Goal: Information Seeking & Learning: Learn about a topic

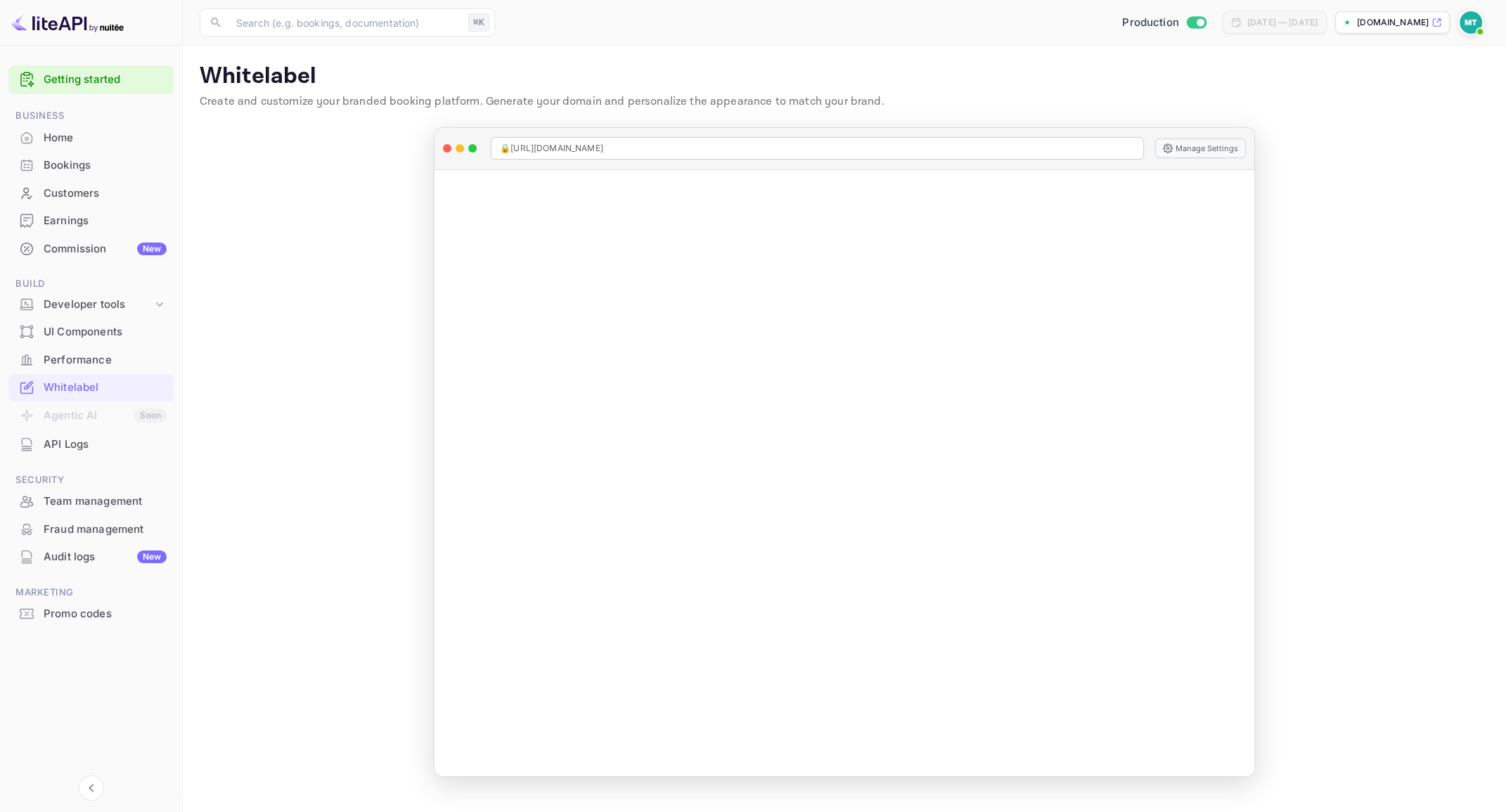
click at [283, 298] on main "Whitelabel Create and customize your branded booking platform. Generate your do…" at bounding box center [844, 429] width 1324 height 766
click at [69, 136] on div "Home" at bounding box center [104, 138] width 123 height 16
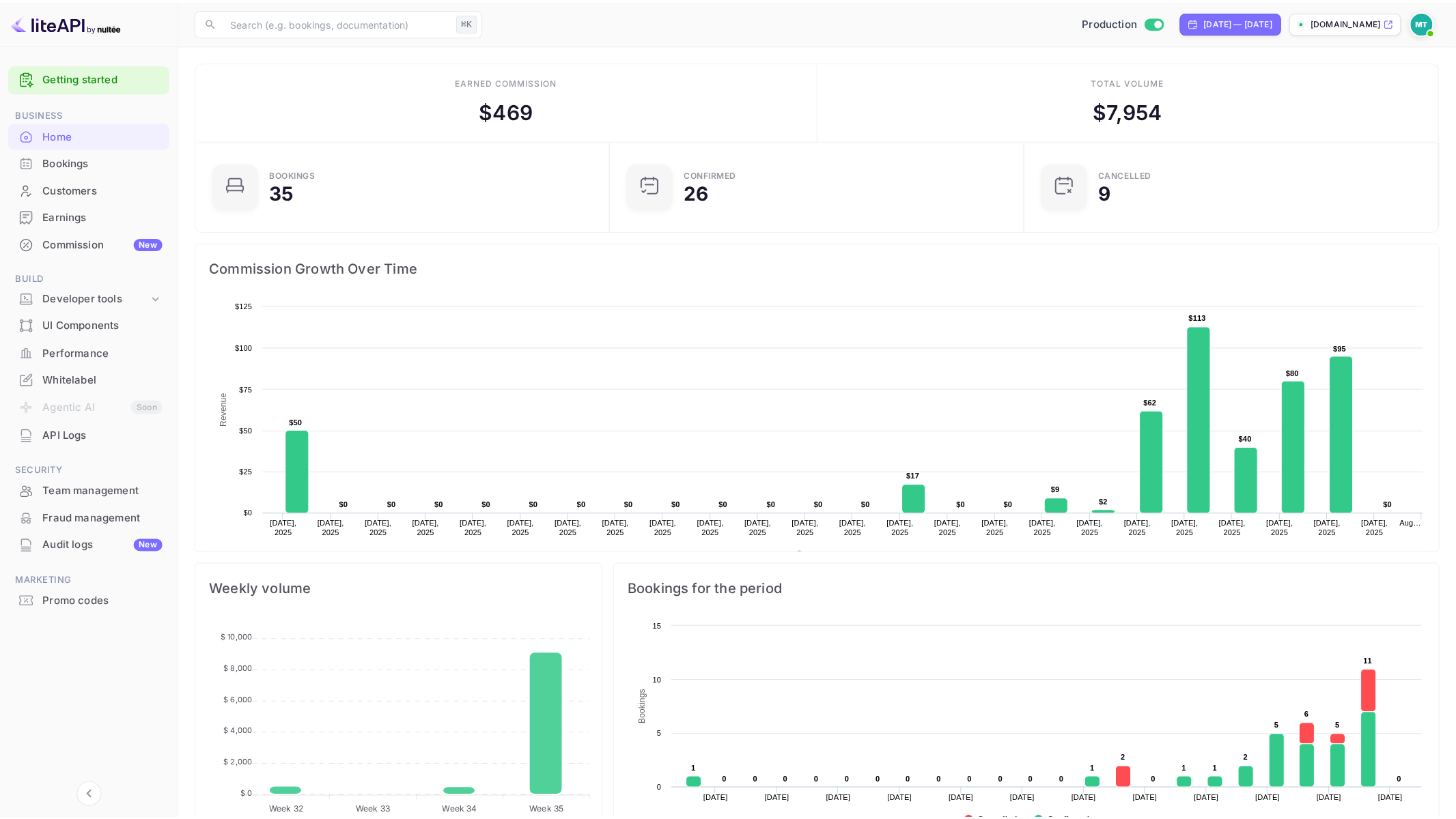
scroll to position [222, 404]
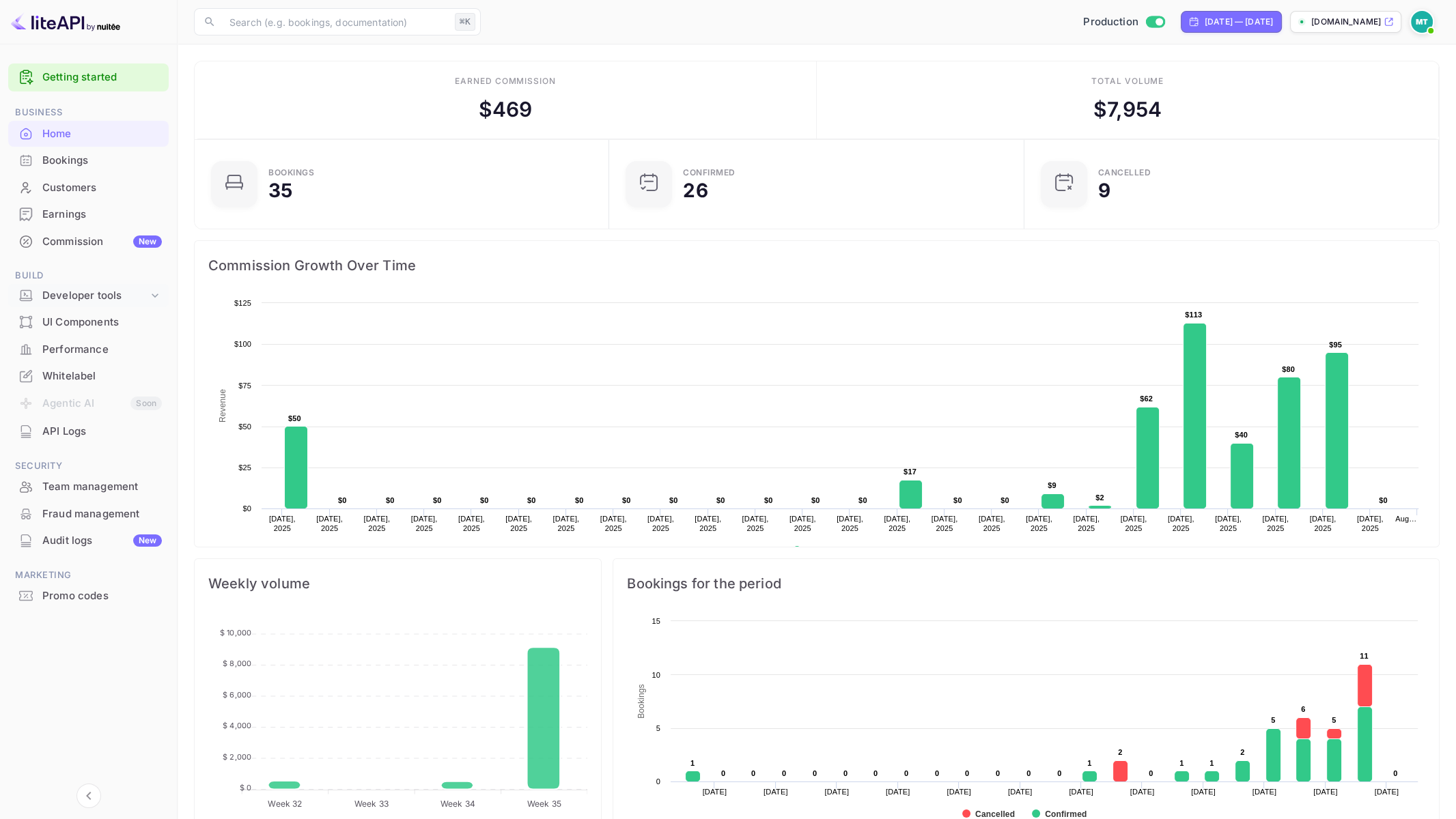
click at [94, 293] on div "Developer tools" at bounding box center [95, 296] width 106 height 16
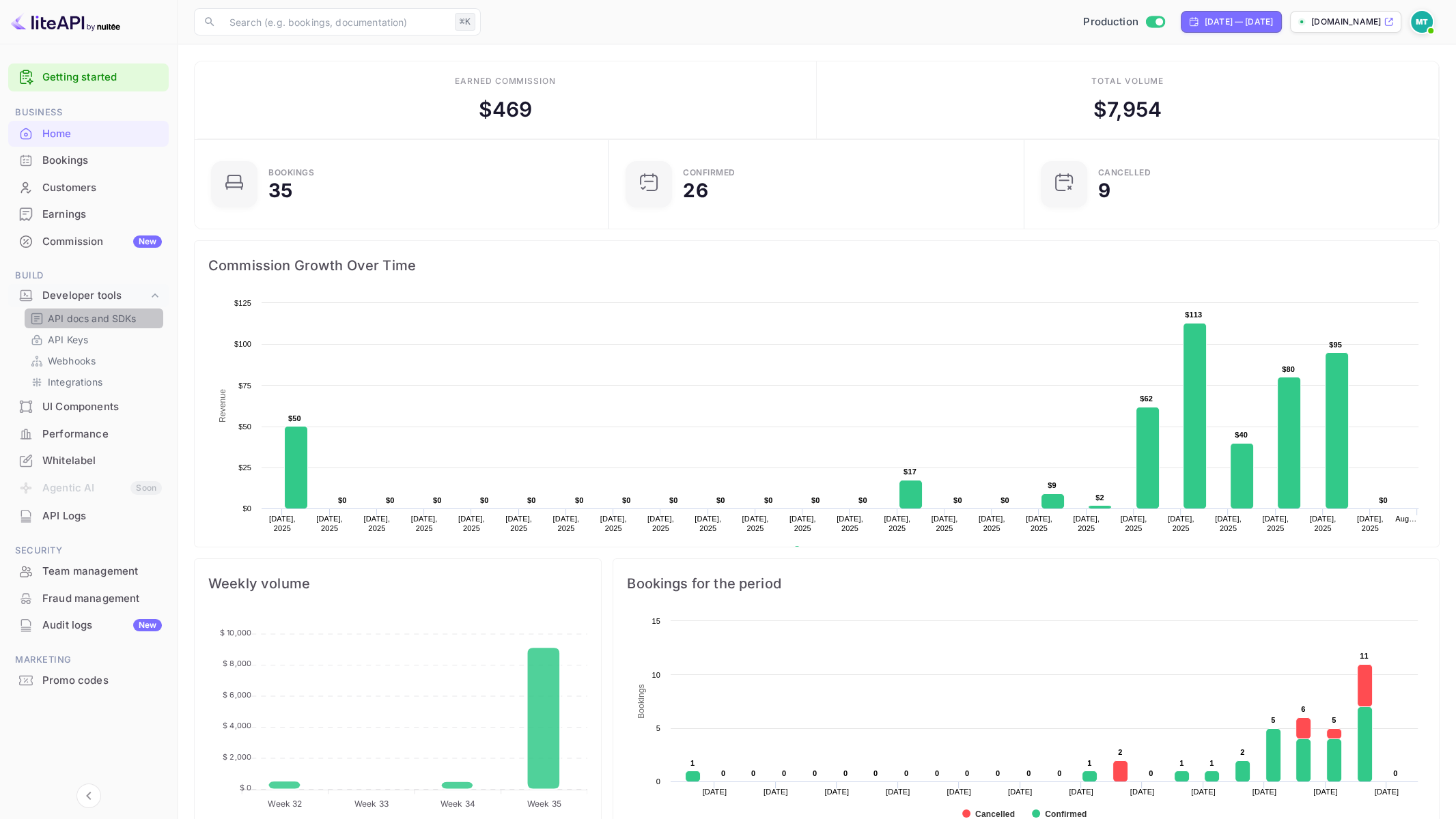
click at [75, 318] on p "API docs and SDKs" at bounding box center [92, 318] width 89 height 14
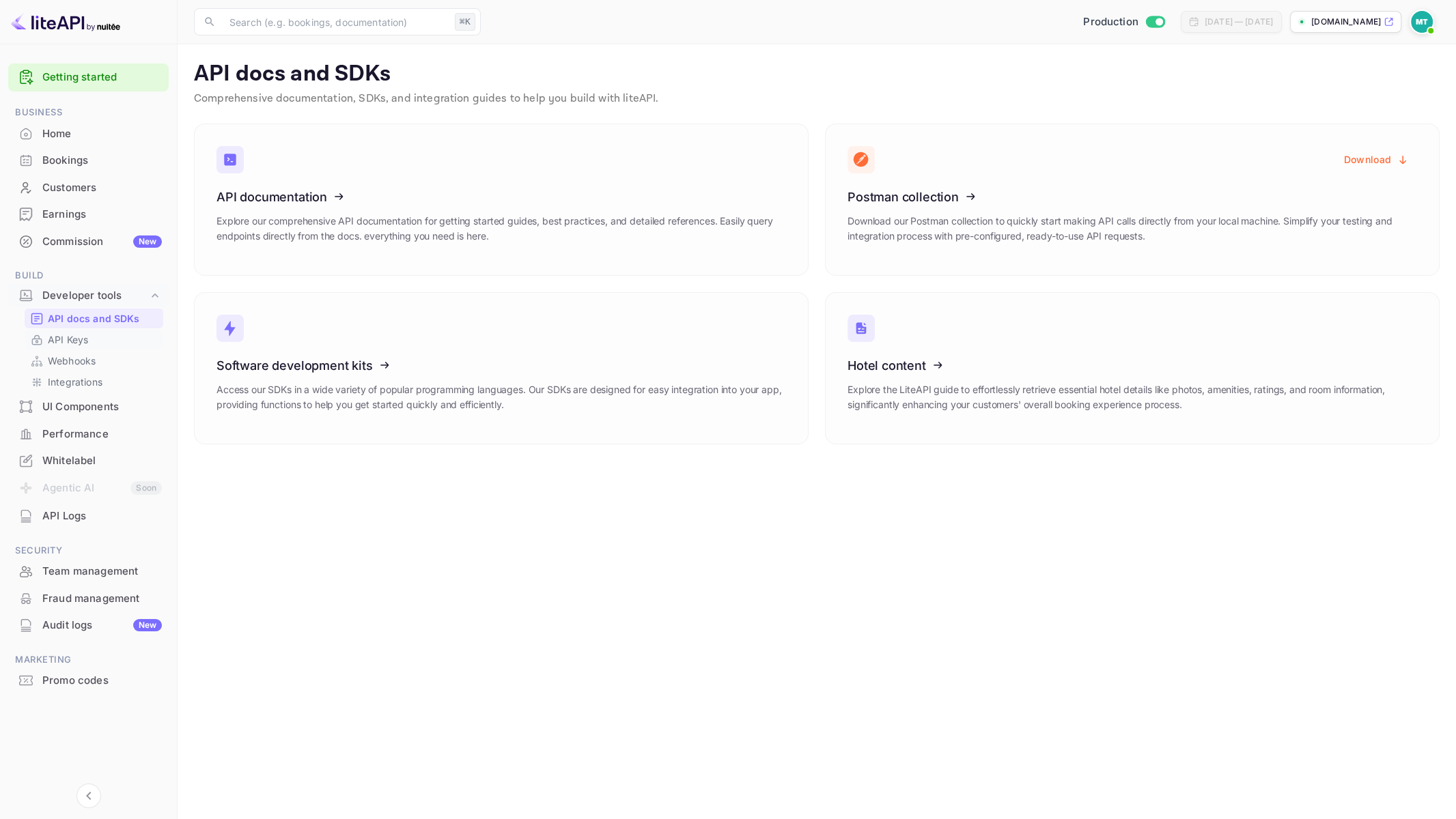
click at [57, 343] on p "API Keys" at bounding box center [68, 339] width 40 height 14
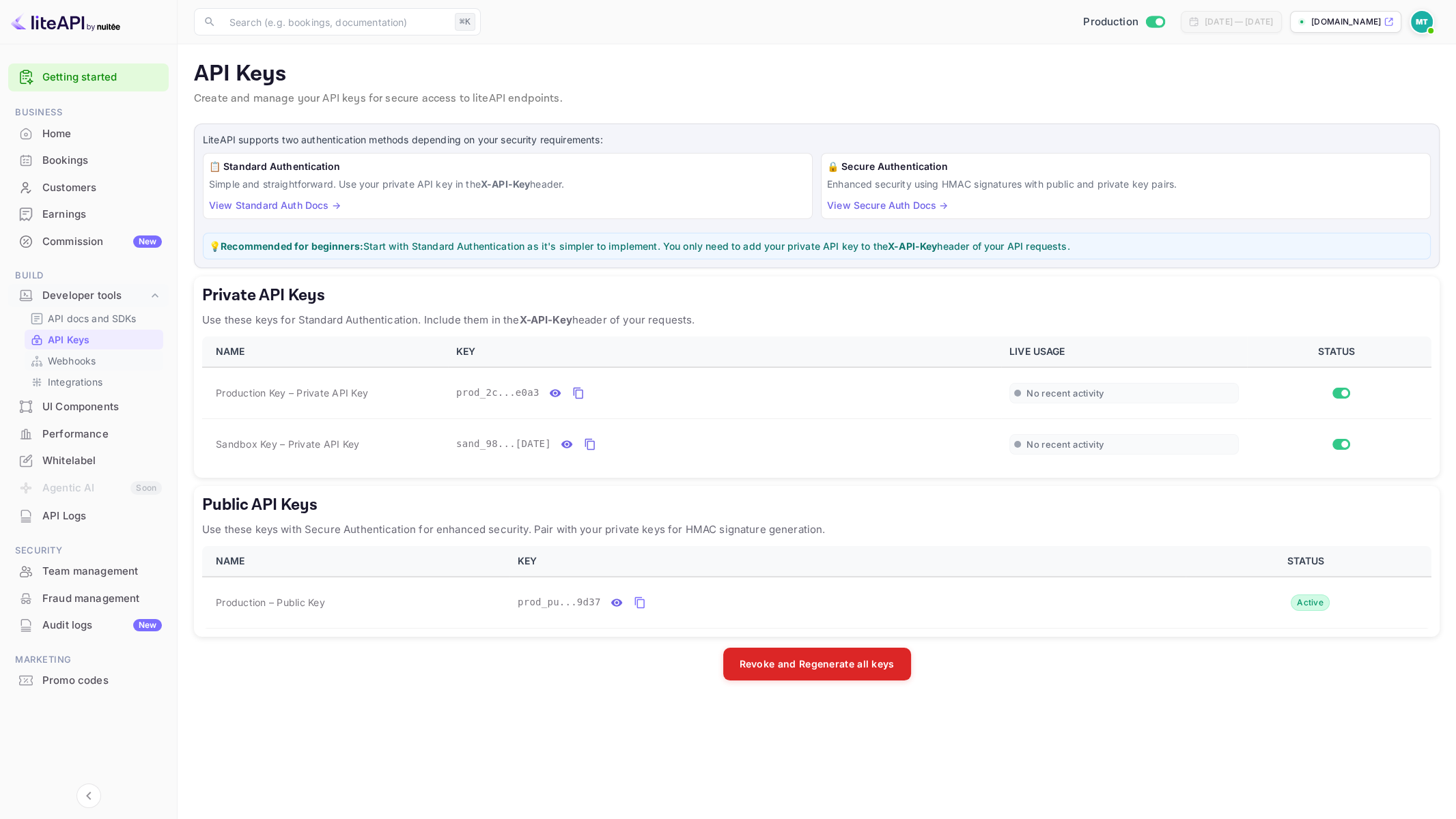
click at [62, 358] on p "Webhooks" at bounding box center [71, 361] width 48 height 14
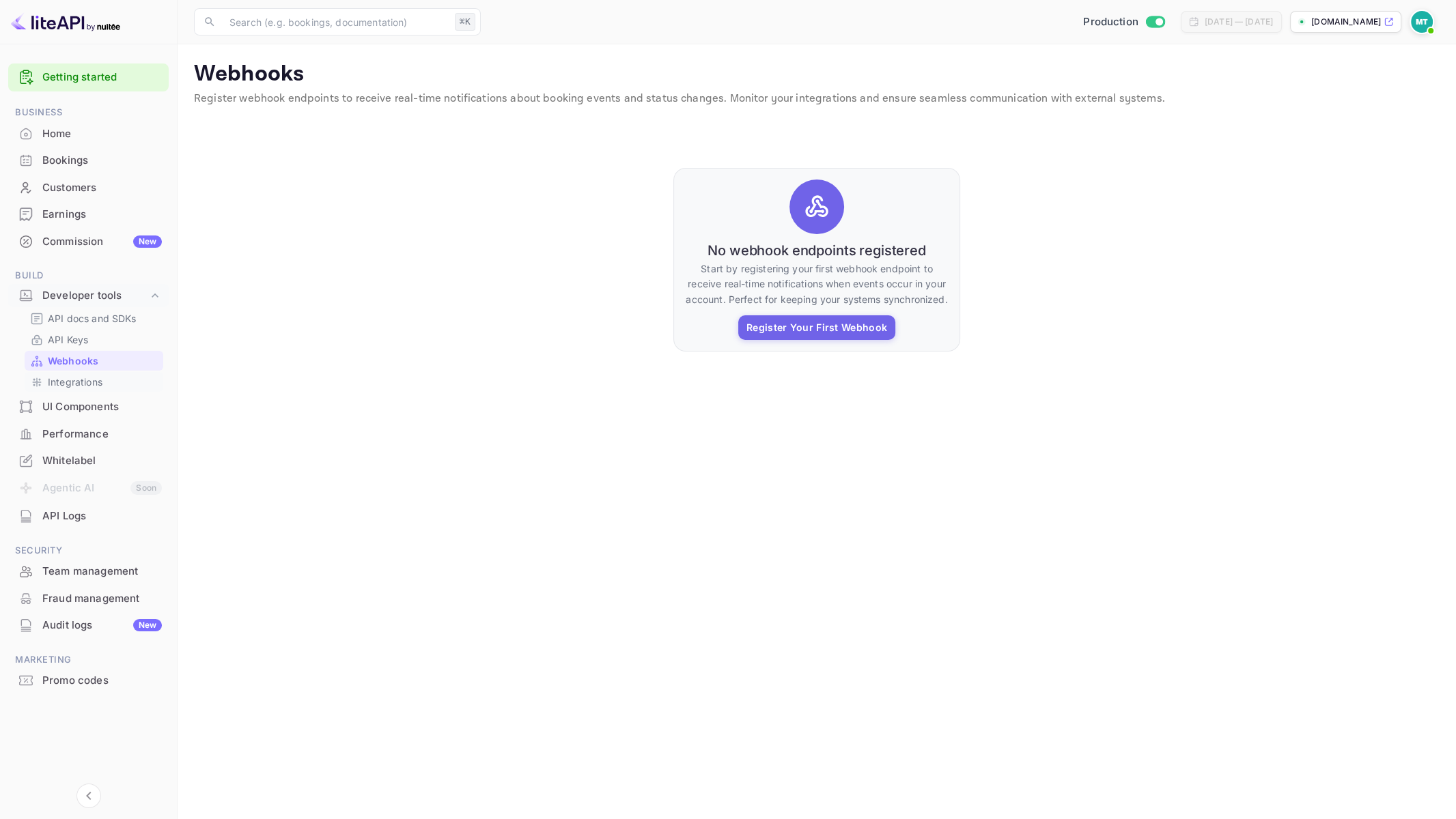
click at [66, 377] on p "Integrations" at bounding box center [75, 382] width 54 height 14
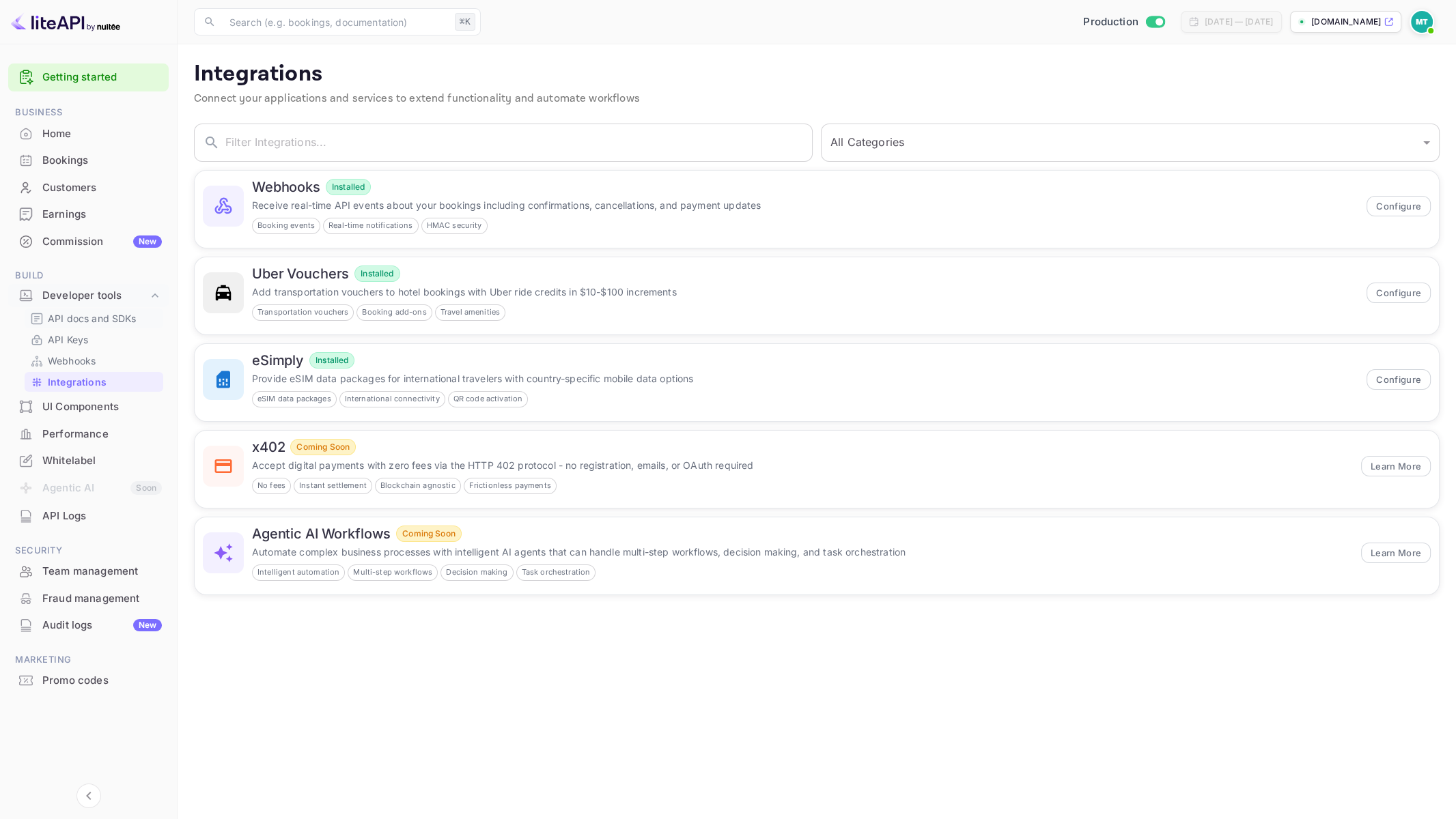
click at [66, 321] on p "API docs and SDKs" at bounding box center [92, 318] width 89 height 14
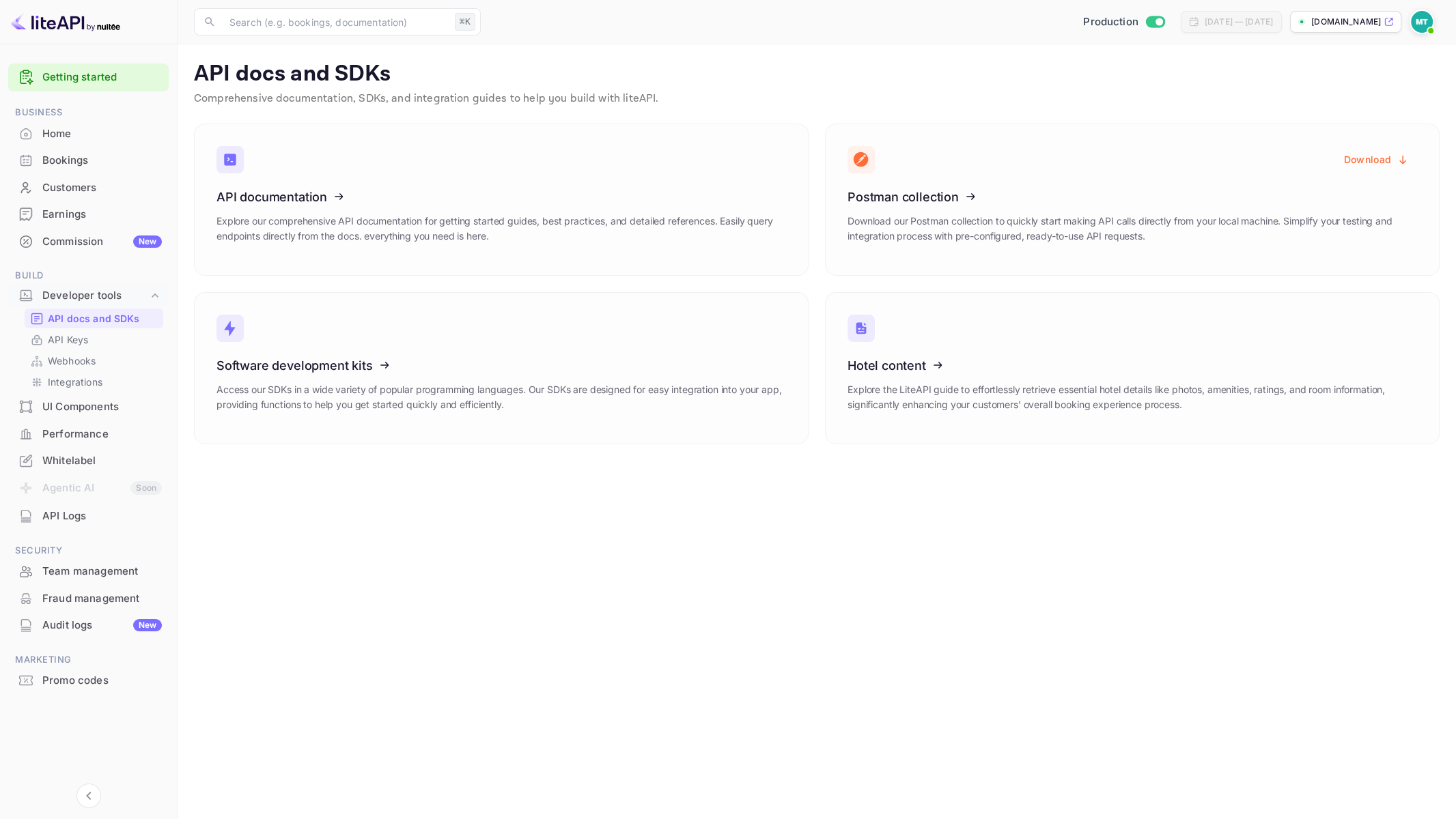
click at [810, 276] on div "Hotel content Explore the LiteAPI guide to effortlessly retrieve essential hote…" at bounding box center [1124, 360] width 631 height 169
click at [71, 296] on div "Developer tools" at bounding box center [95, 296] width 106 height 16
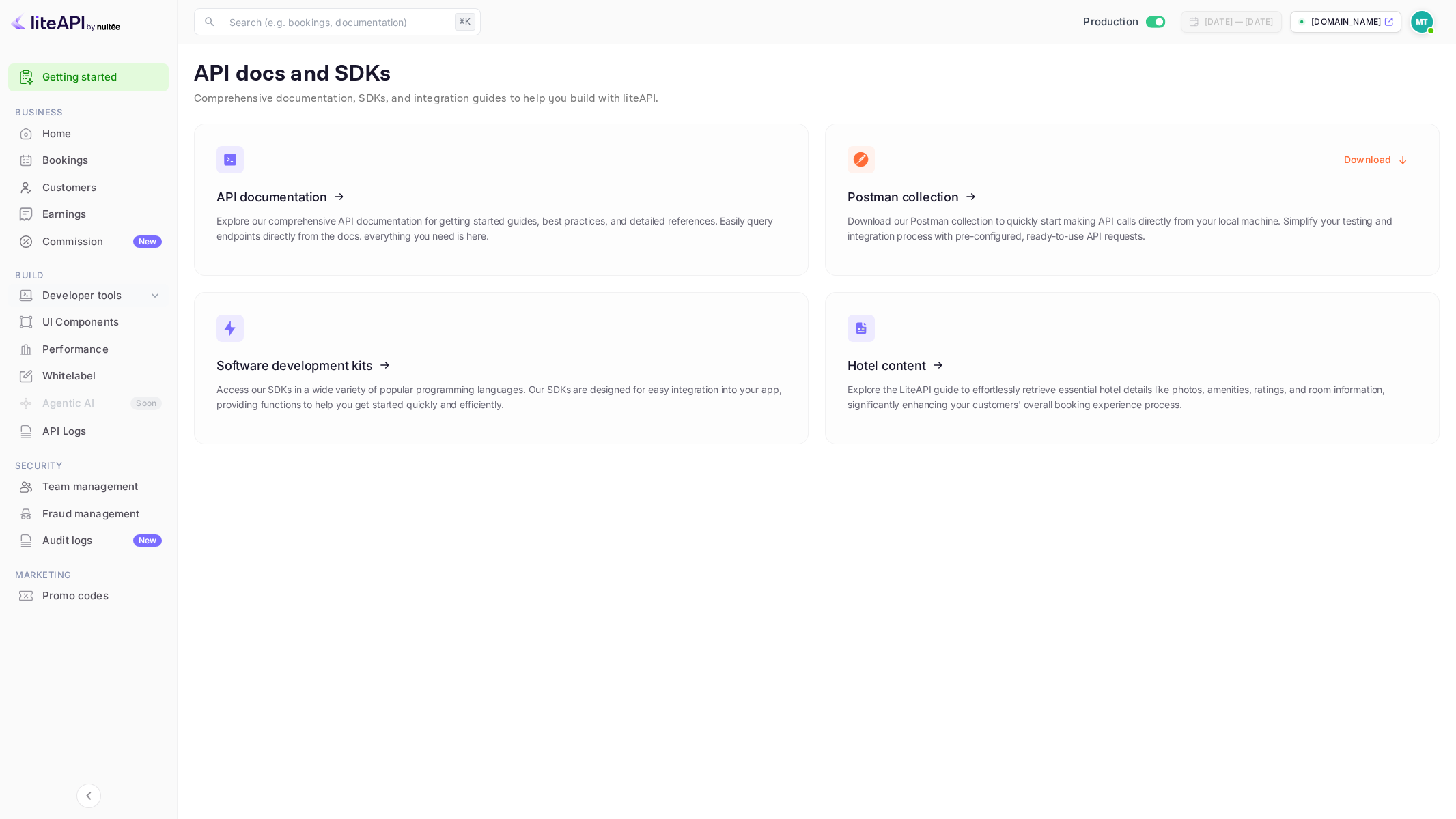
click at [69, 297] on div "Developer tools" at bounding box center [95, 296] width 106 height 16
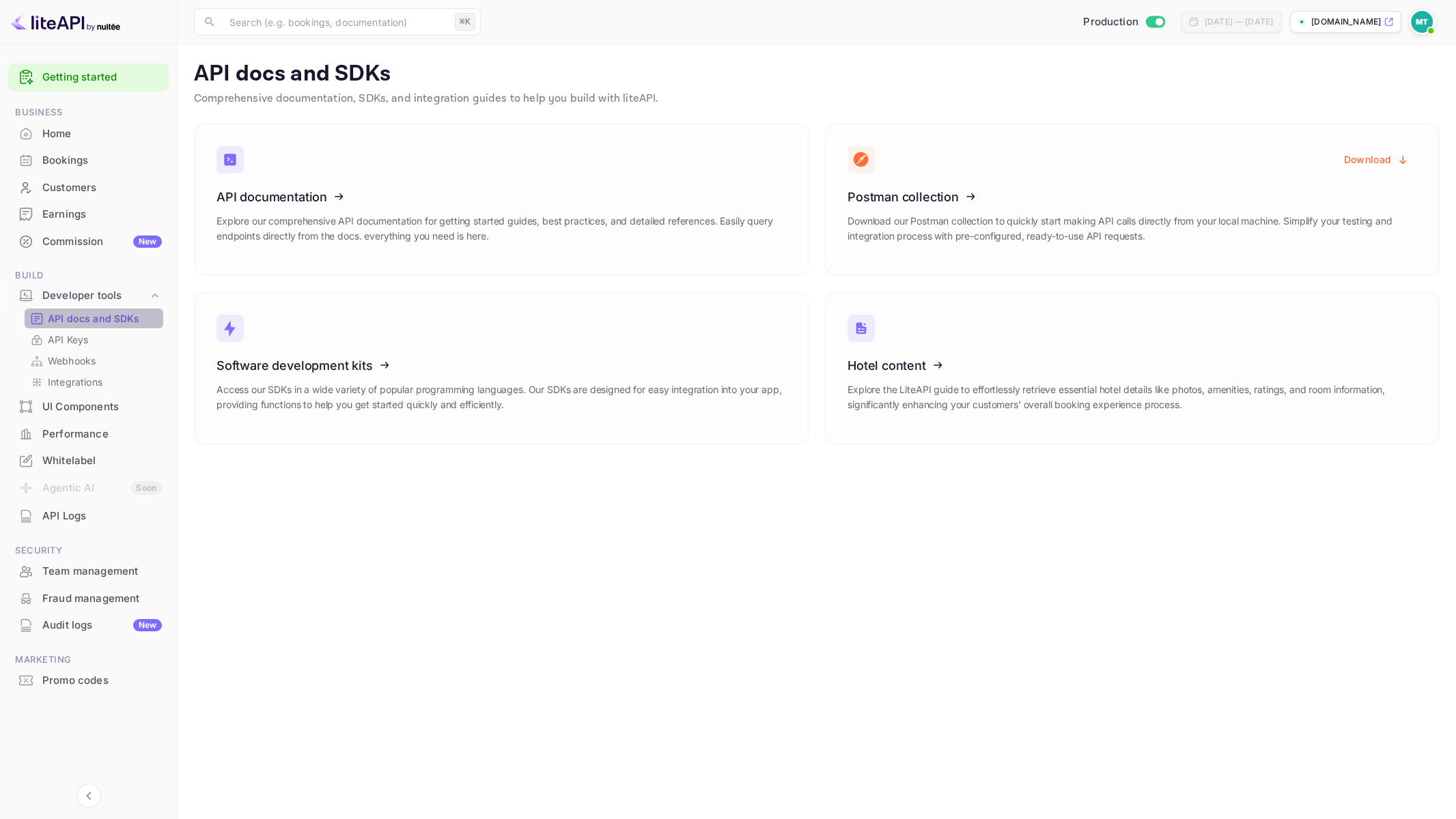
click at [61, 318] on p "API docs and SDKs" at bounding box center [94, 318] width 92 height 14
click at [564, 191] on h3 "API documentation" at bounding box center [501, 197] width 569 height 14
click at [495, 192] on h3 "API documentation" at bounding box center [501, 197] width 569 height 14
click at [491, 359] on h3 "Software development kits" at bounding box center [501, 366] width 569 height 14
click at [969, 91] on p "Comprehensive documentation, SDKs, and integration guides to help you build wit…" at bounding box center [816, 99] width 1245 height 16
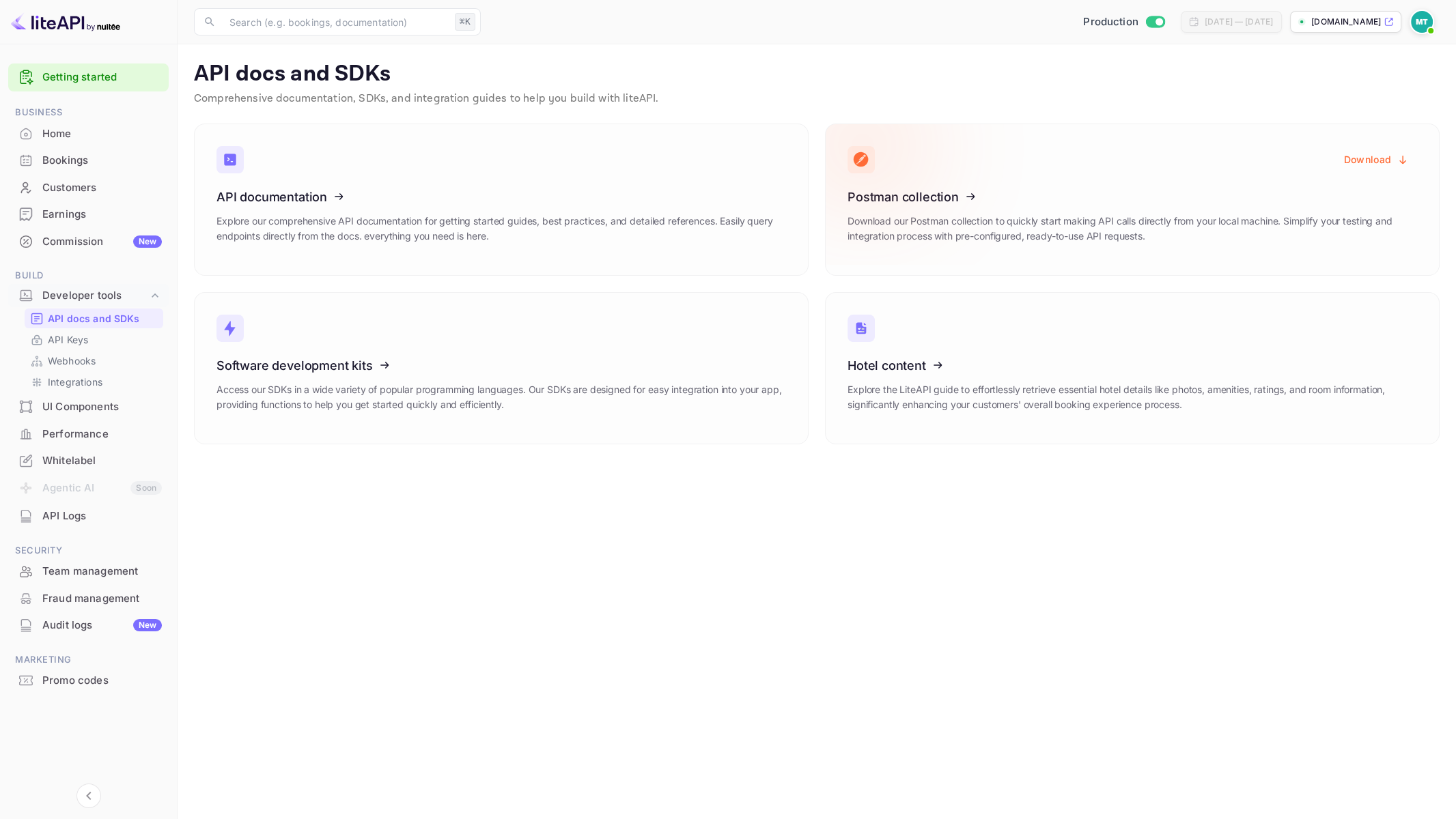
click at [1087, 227] on p "Download our Postman collection to quickly start making API calls directly from…" at bounding box center [1132, 228] width 569 height 30
click at [1109, 223] on p "Download our Postman collection to quickly start making API calls directly from…" at bounding box center [1132, 228] width 569 height 30
click at [919, 200] on icon at bounding box center [931, 194] width 212 height 141
click at [1377, 157] on button "Download" at bounding box center [1376, 159] width 81 height 26
click at [879, 358] on icon at bounding box center [931, 363] width 212 height 141
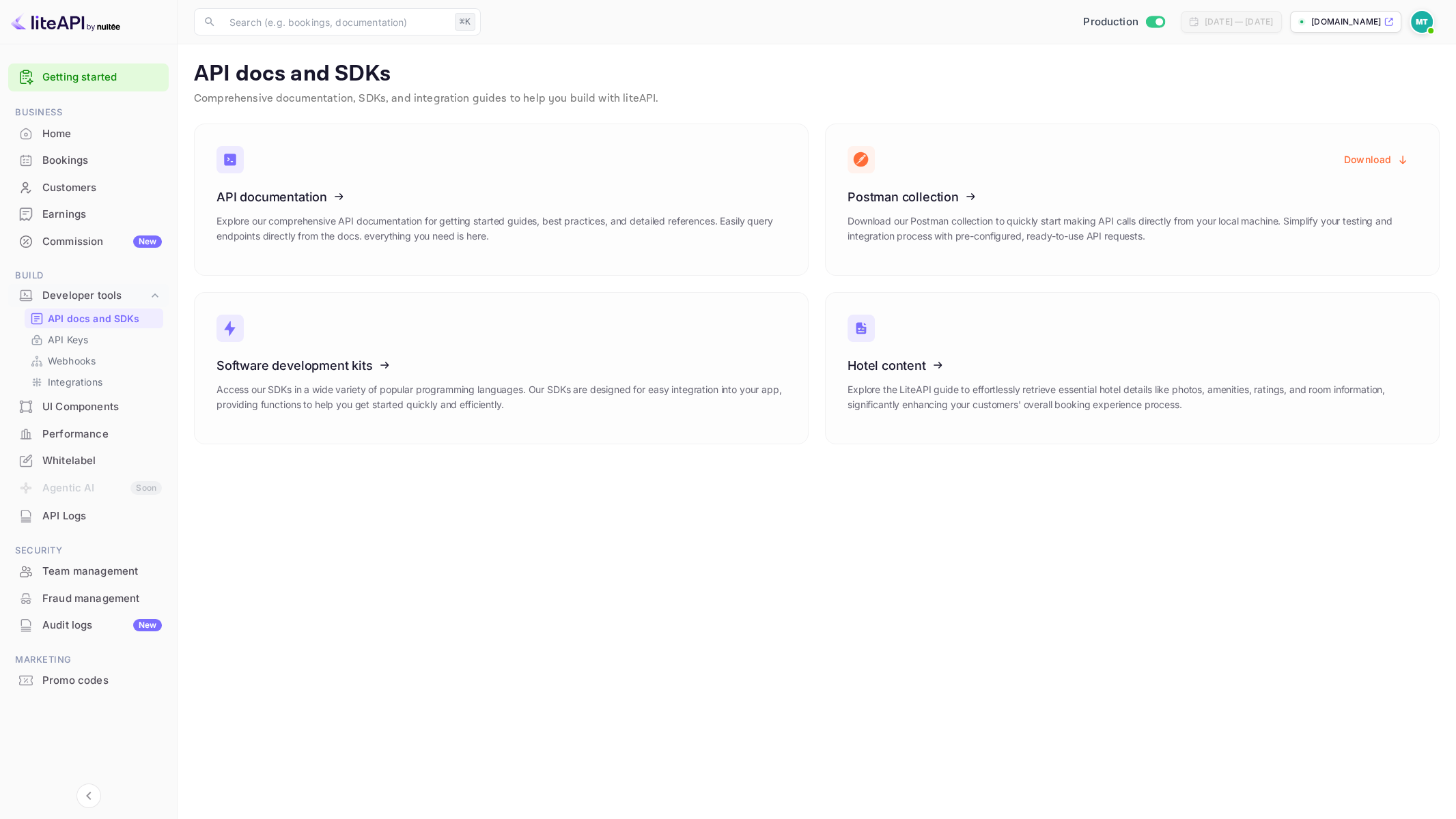
click at [747, 486] on main "API docs and SDKs Comprehensive documentation, SDKs, and integration guides to …" at bounding box center [816, 431] width 1278 height 775
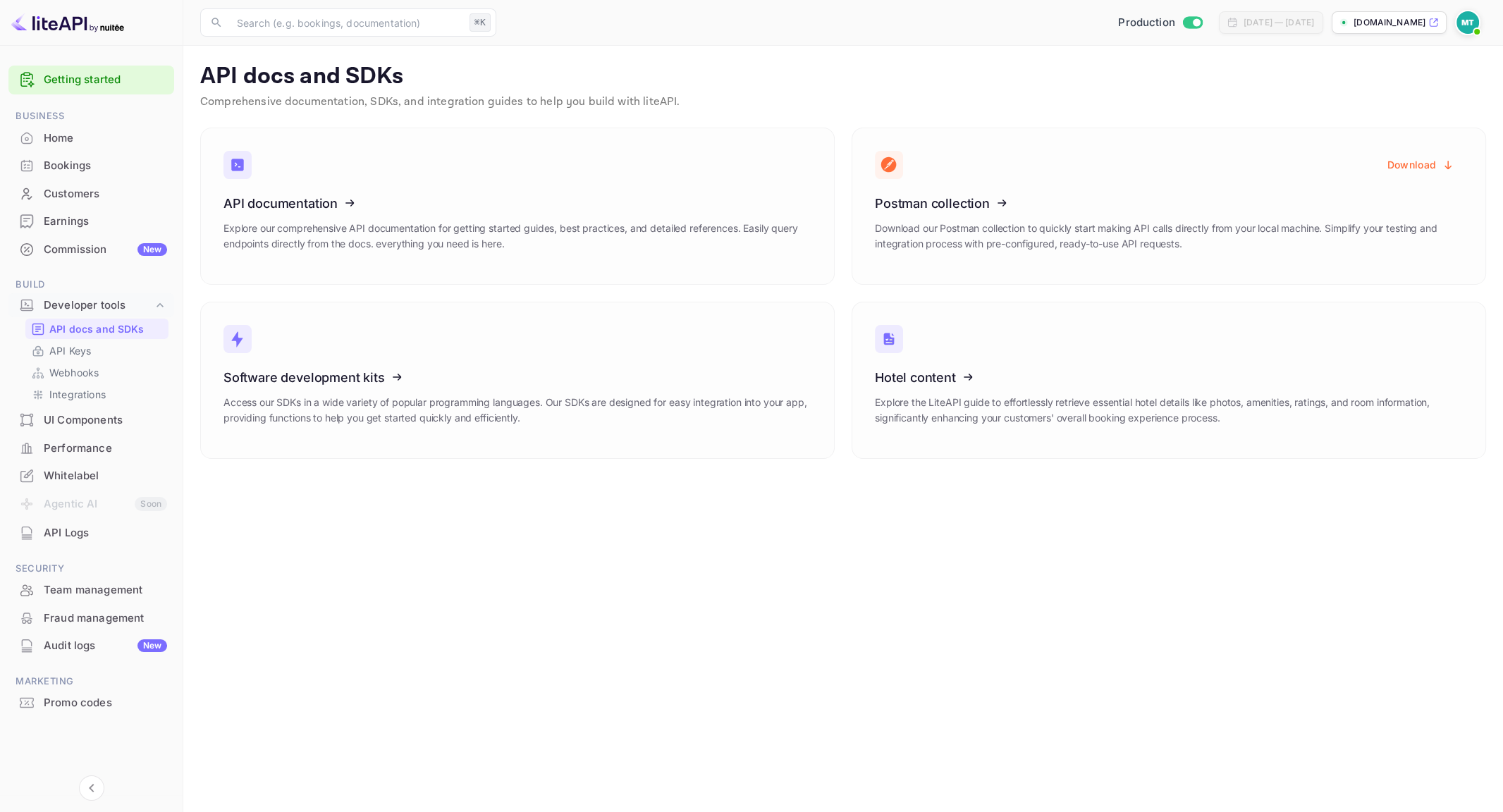
click at [770, 49] on main "API docs and SDKs Comprehensive documentation, SDKs, and integration guides to …" at bounding box center [842, 428] width 1319 height 766
click at [718, 107] on p "Comprehensive documentation, SDKs, and integration guides to help you build wit…" at bounding box center [842, 102] width 1285 height 17
click at [709, 105] on p "Comprehensive documentation, SDKs, and integration guides to help you build wit…" at bounding box center [842, 102] width 1285 height 17
drag, startPoint x: 704, startPoint y: 103, endPoint x: 332, endPoint y: 93, distance: 372.1
click at [332, 94] on p "Comprehensive documentation, SDKs, and integration guides to help you build wit…" at bounding box center [842, 102] width 1285 height 17
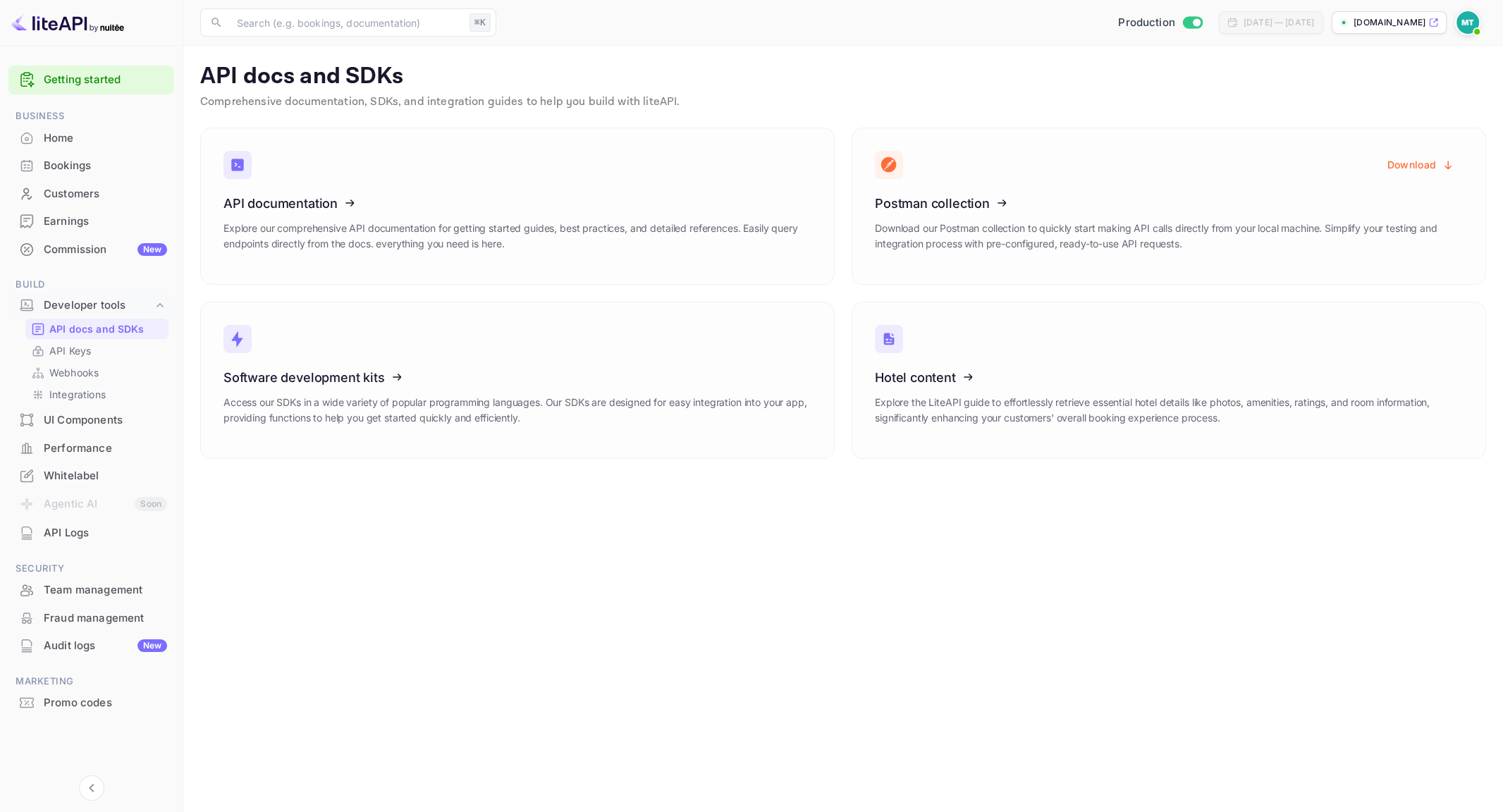
click at [610, 90] on div "API docs and SDKs Comprehensive documentation, SDKs, and integration guides to …" at bounding box center [842, 89] width 1285 height 54
